Goal: Information Seeking & Learning: Learn about a topic

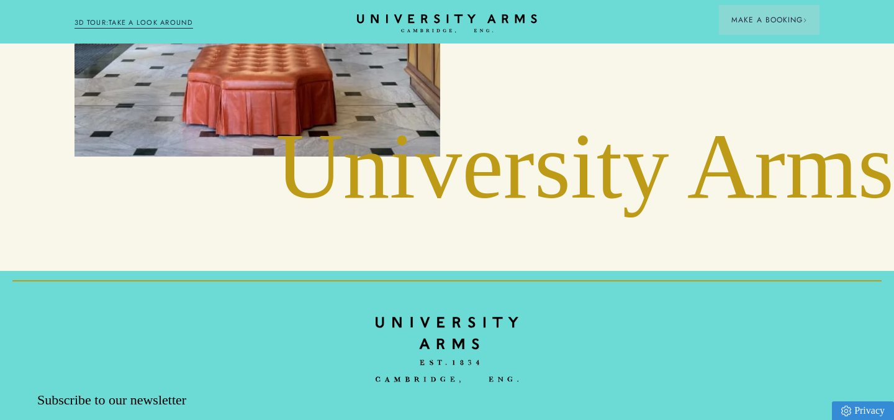
scroll to position [5306, 0]
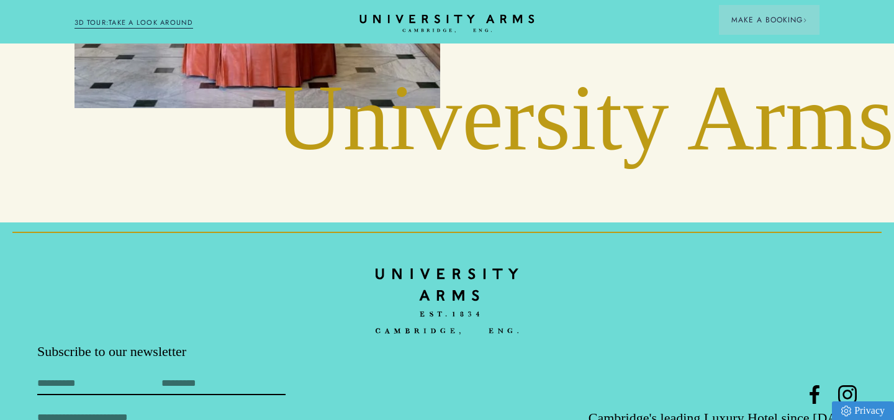
click at [426, 18] on icon at bounding box center [447, 18] width 175 height 9
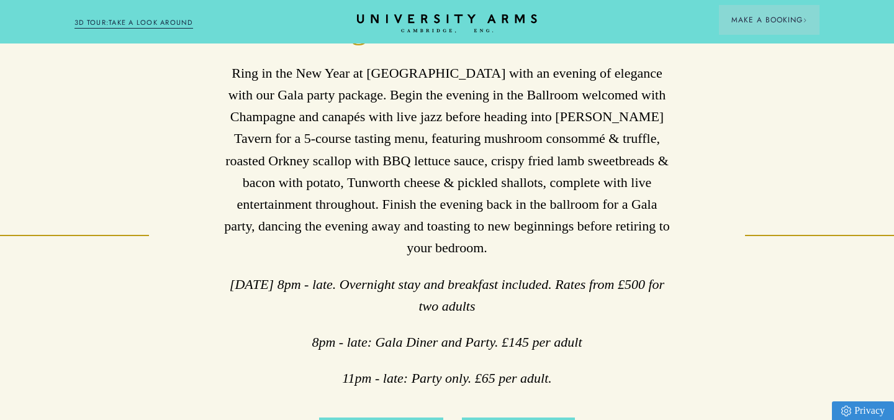
scroll to position [524, 0]
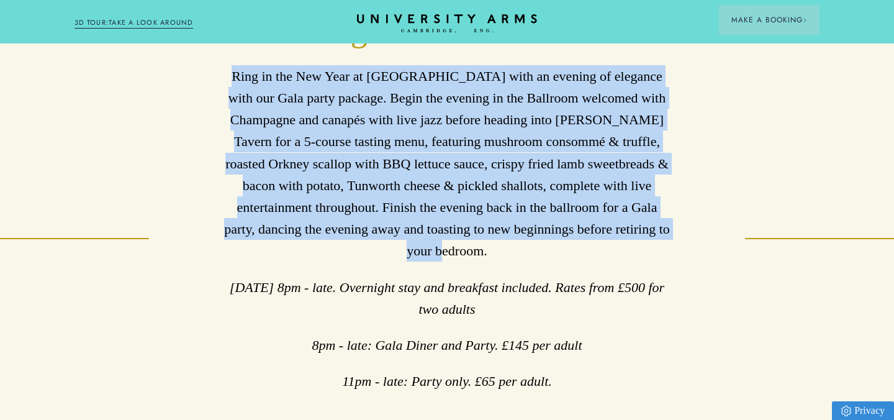
drag, startPoint x: 232, startPoint y: 75, endPoint x: 663, endPoint y: 236, distance: 460.1
click at [663, 236] on p "Ring in the New Year at [GEOGRAPHIC_DATA] with an evening of elegance with our …" at bounding box center [447, 163] width 447 height 197
copy p "Ring in the New Year at [GEOGRAPHIC_DATA] with an evening of elegance with our …"
click at [478, 121] on p "Ring in the New Year at [GEOGRAPHIC_DATA] with an evening of elegance with our …" at bounding box center [447, 163] width 447 height 197
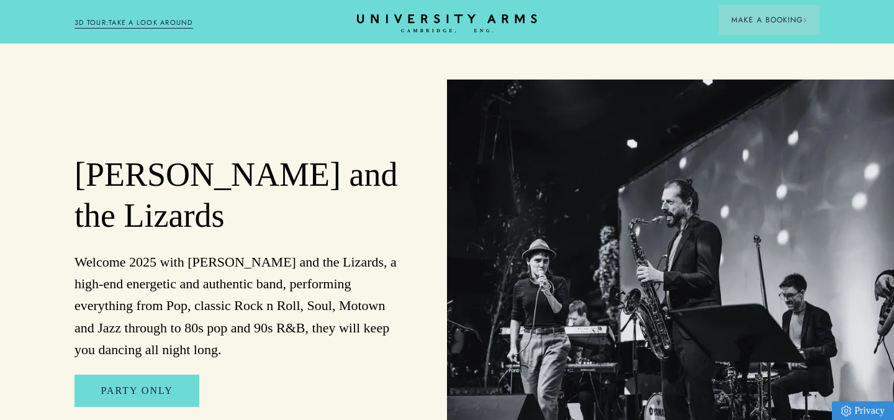
scroll to position [1013, 0]
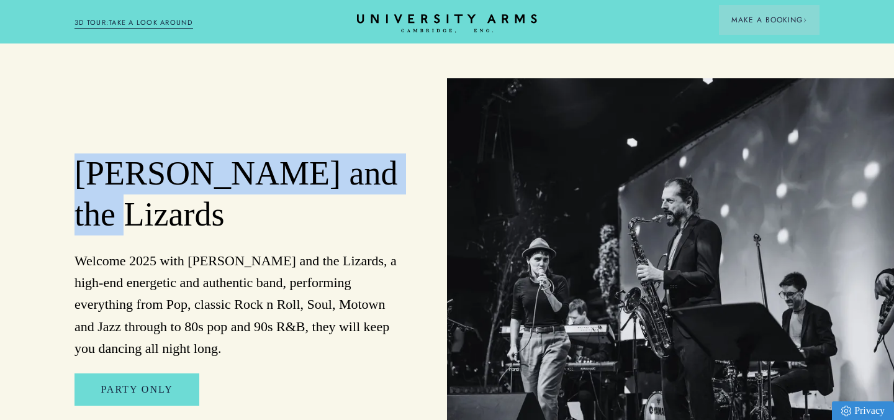
drag, startPoint x: 78, startPoint y: 168, endPoint x: 388, endPoint y: 181, distance: 310.9
click at [388, 181] on h2 "[PERSON_NAME] and the Lizards" at bounding box center [240, 194] width 330 height 82
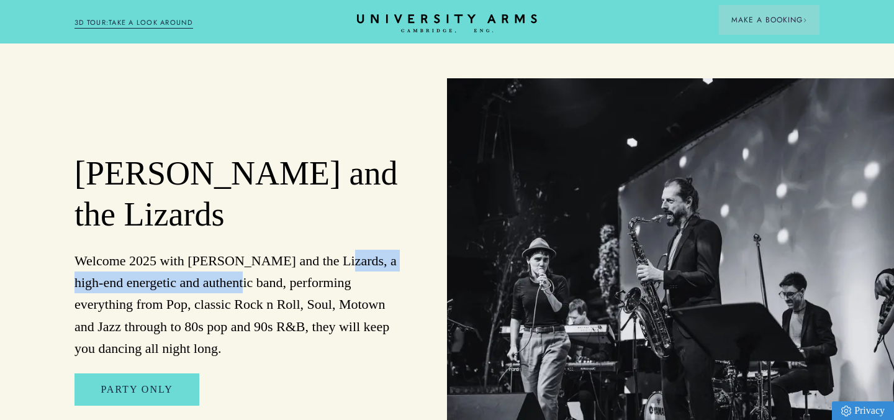
drag, startPoint x: 317, startPoint y: 221, endPoint x: 234, endPoint y: 231, distance: 83.9
click at [234, 250] on p "Welcome 2025 with [PERSON_NAME] and the Lizards, a high-end energetic and authe…" at bounding box center [240, 304] width 330 height 109
copy p "a high-end energetic and authentic band"
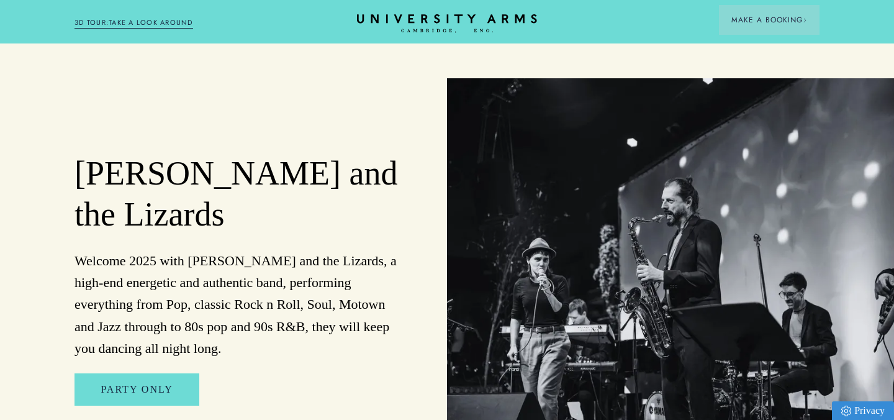
click at [153, 180] on h2 "[PERSON_NAME] and the Lizards" at bounding box center [240, 194] width 330 height 82
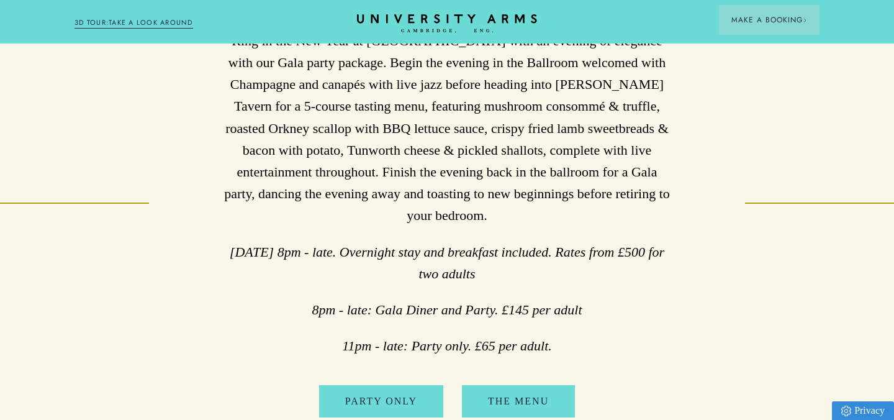
scroll to position [512, 0]
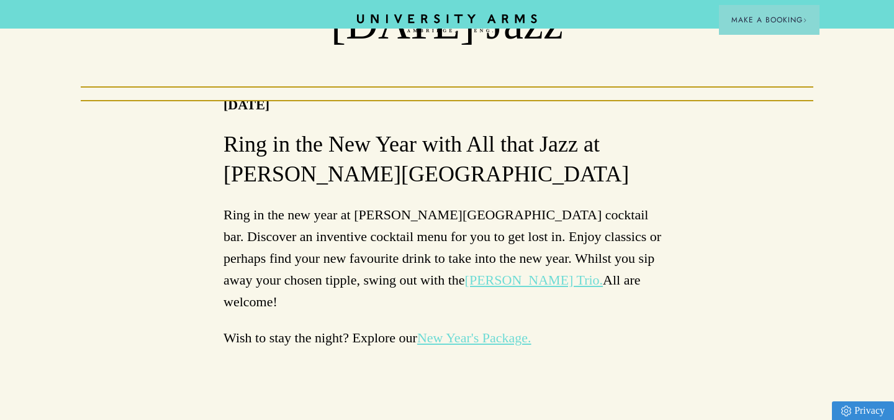
scroll to position [191, 0]
